Goal: Browse casually

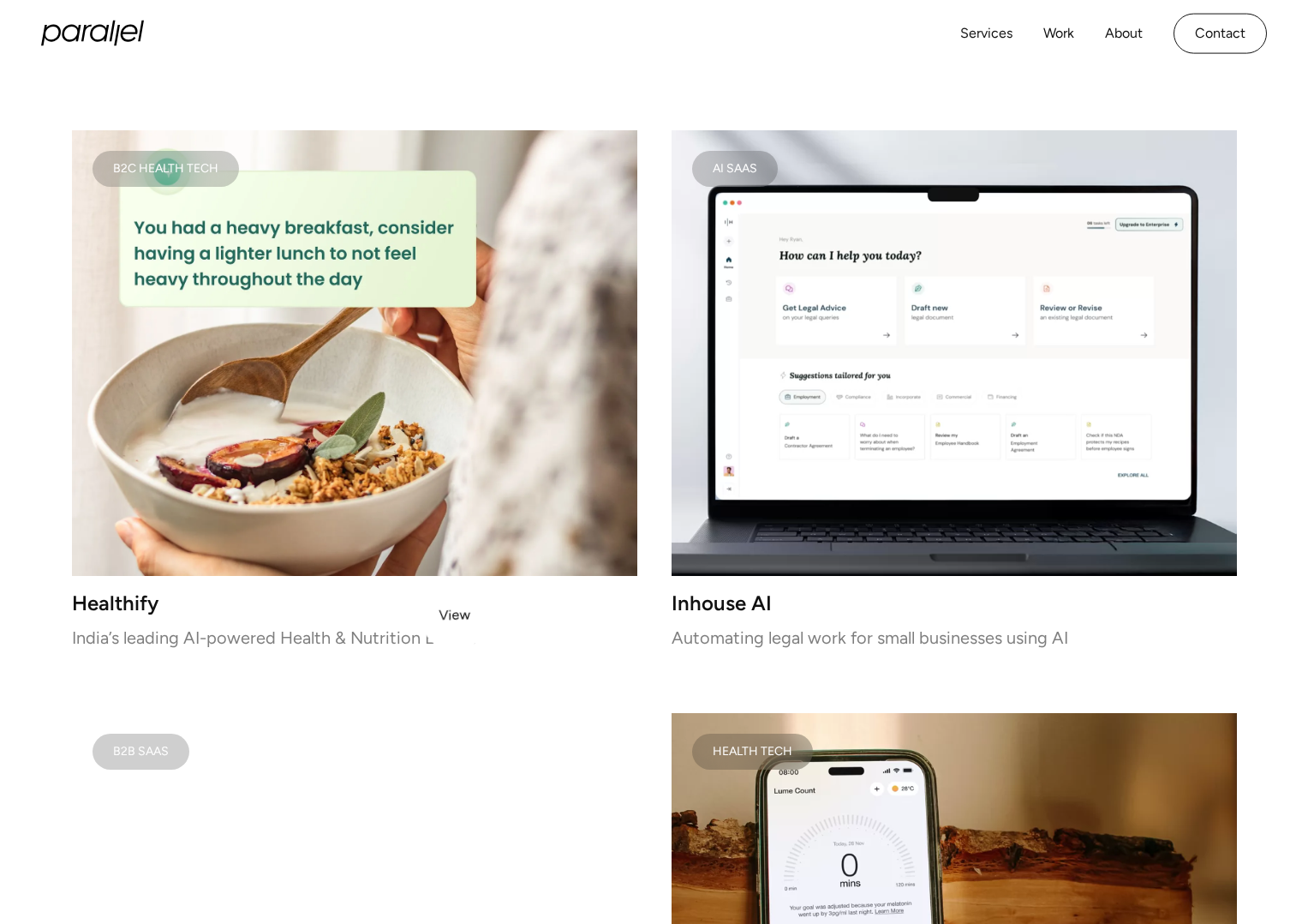
scroll to position [2266, 0]
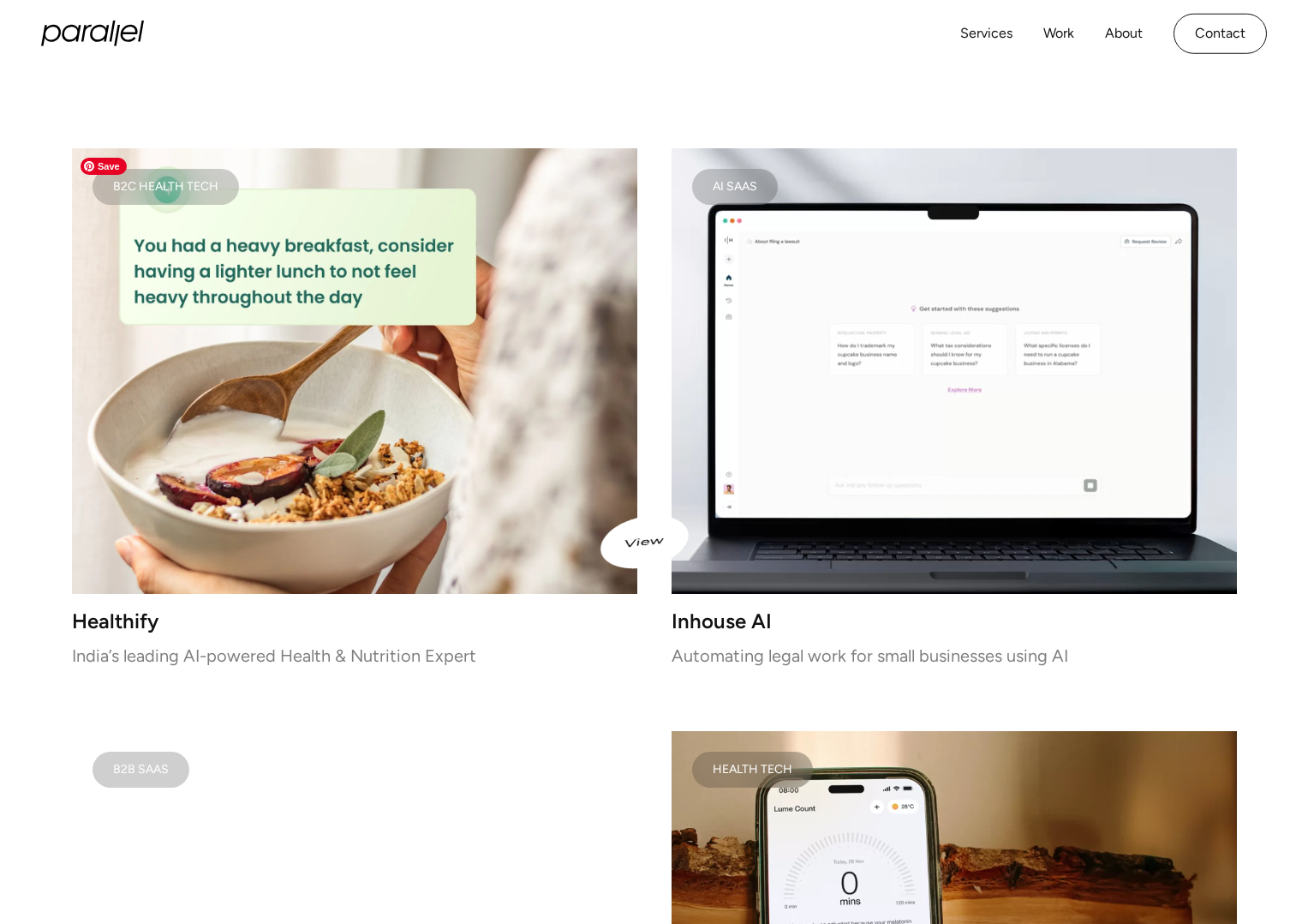
click at [810, 514] on video at bounding box center [954, 371] width 565 height 445
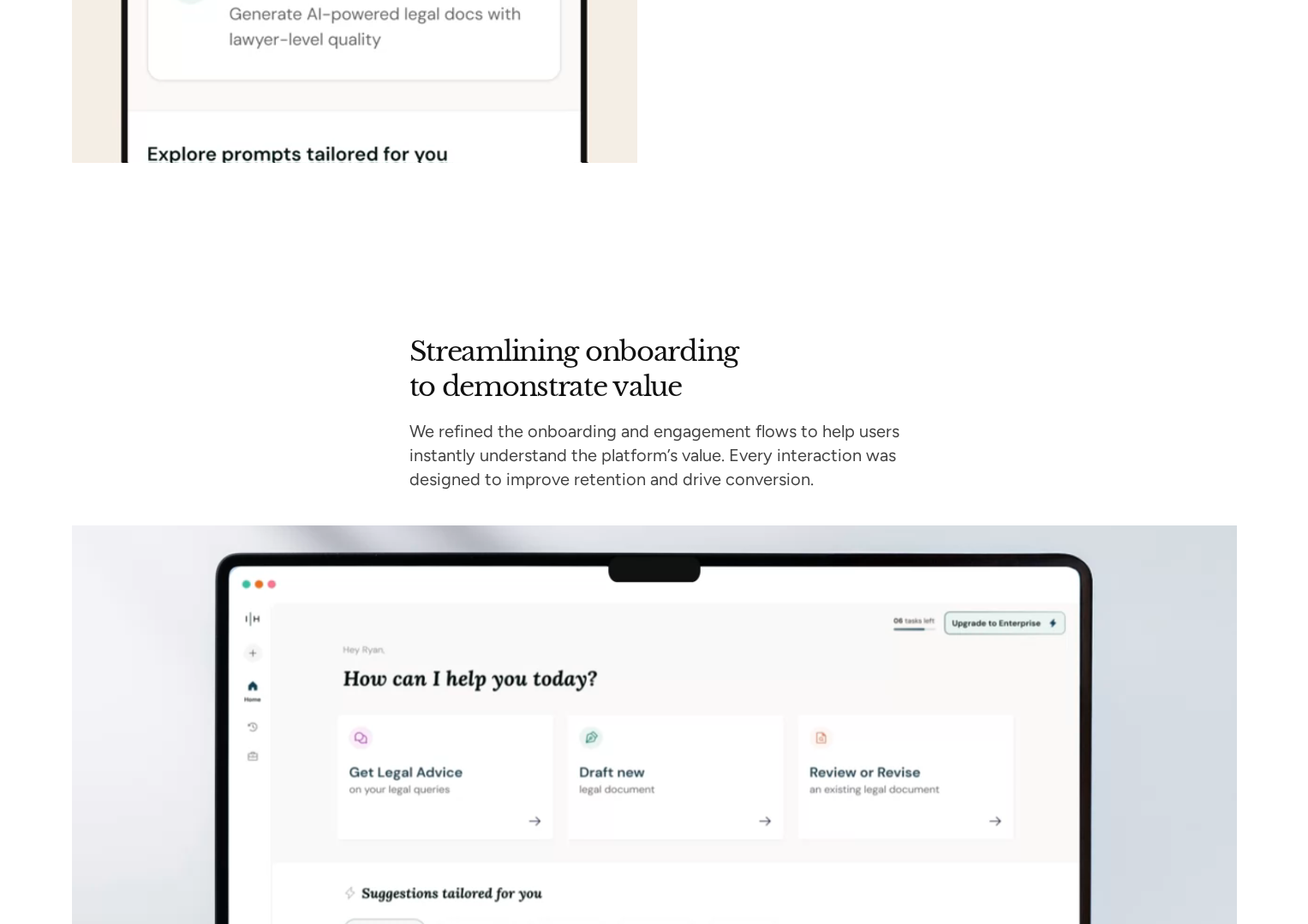
scroll to position [4958, 0]
